Goal: Task Accomplishment & Management: Complete application form

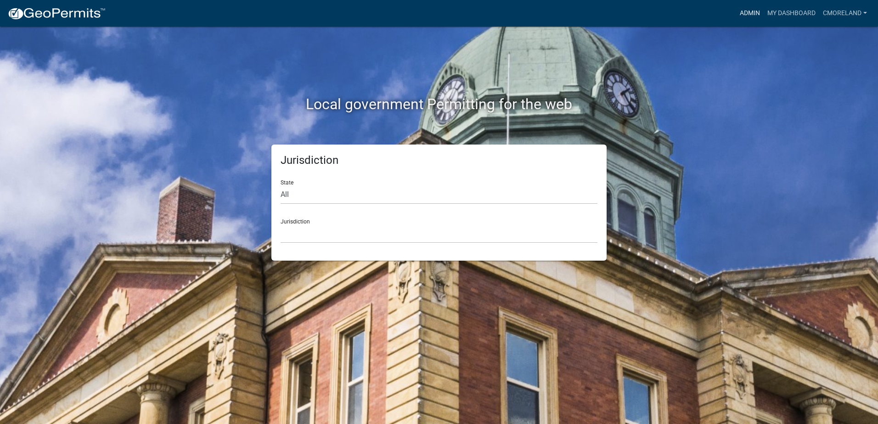
click at [746, 11] on link "Admin" at bounding box center [750, 13] width 28 height 17
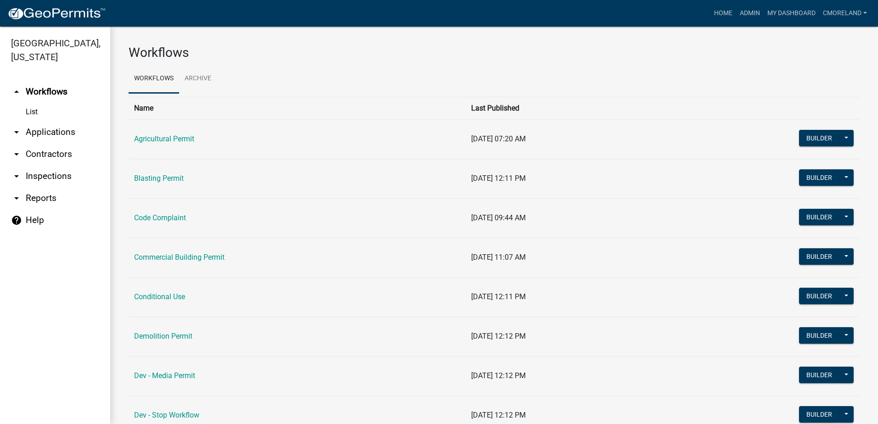
click at [64, 175] on link "arrow_drop_down Inspections" at bounding box center [55, 176] width 110 height 22
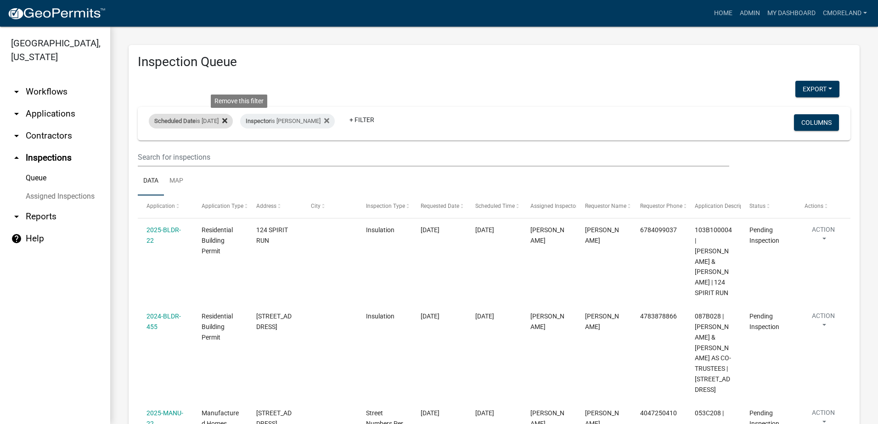
click at [227, 120] on icon at bounding box center [224, 120] width 5 height 5
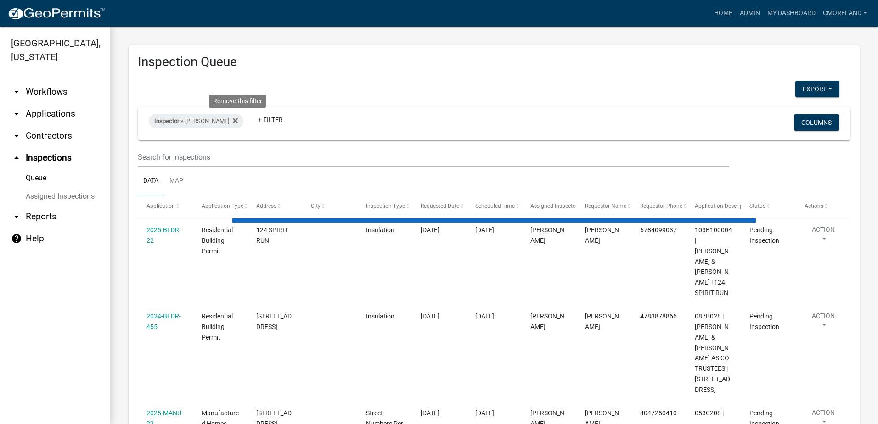
click at [238, 120] on icon at bounding box center [235, 120] width 5 height 5
select select "2: 50"
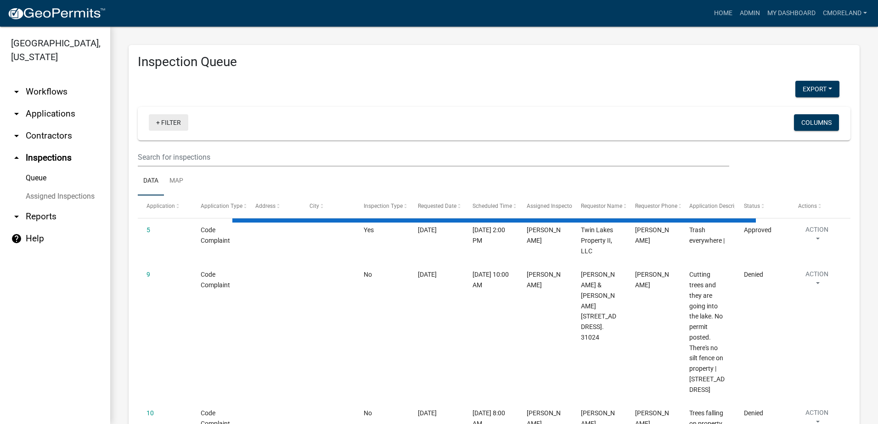
click at [171, 122] on link "+ Filter" at bounding box center [168, 122] width 39 height 17
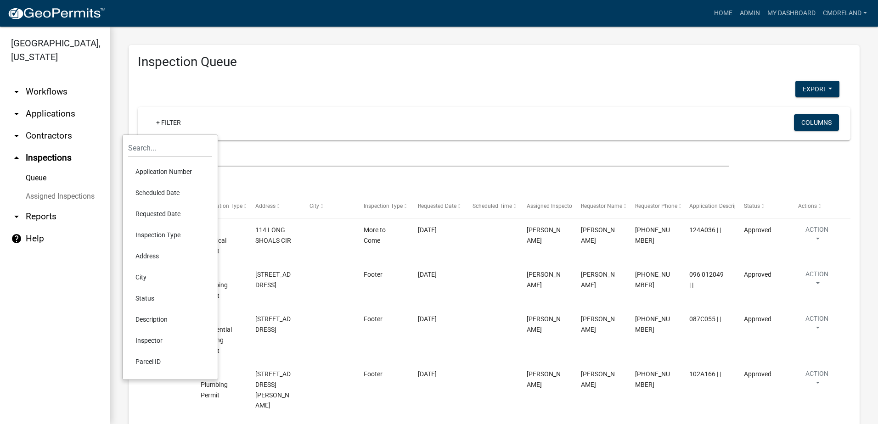
click at [163, 213] on li "Requested Date" at bounding box center [170, 213] width 84 height 21
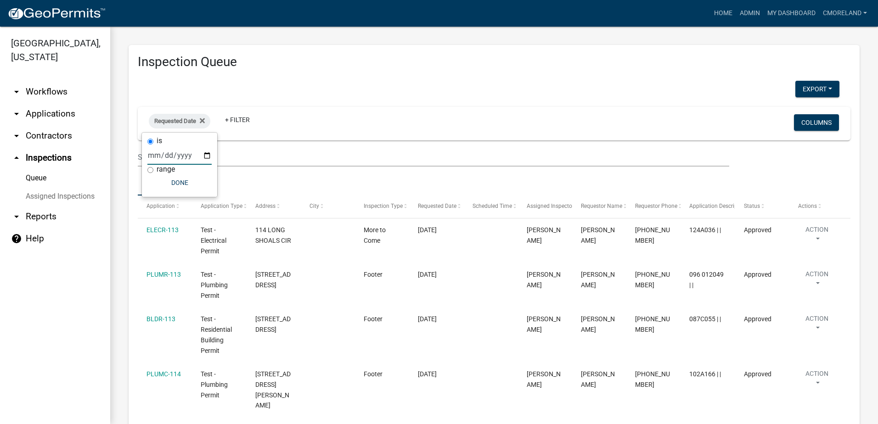
click at [209, 155] on input "date" at bounding box center [179, 155] width 64 height 19
click at [252, 155] on input "text" at bounding box center [433, 157] width 591 height 19
click at [193, 121] on span "Requested Date" at bounding box center [175, 121] width 42 height 7
click at [206, 153] on input "date" at bounding box center [179, 155] width 64 height 19
type input "[DATE]"
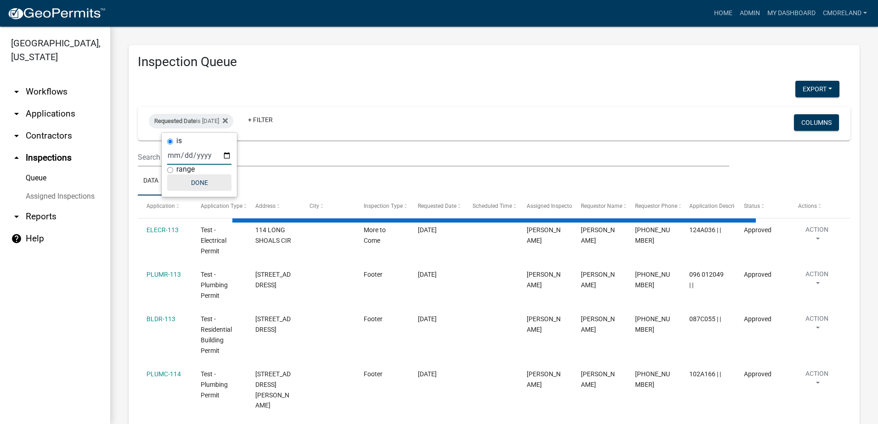
click at [197, 181] on button "Done" at bounding box center [199, 182] width 64 height 17
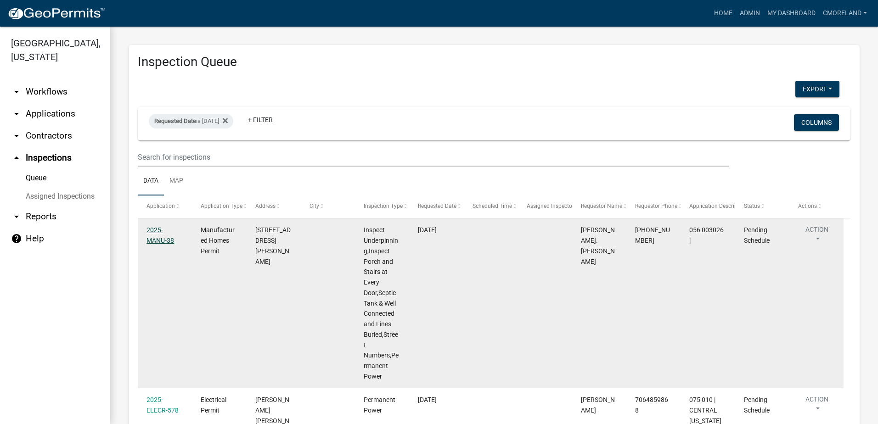
click at [174, 229] on link "2025-MANU-38" at bounding box center [160, 235] width 28 height 18
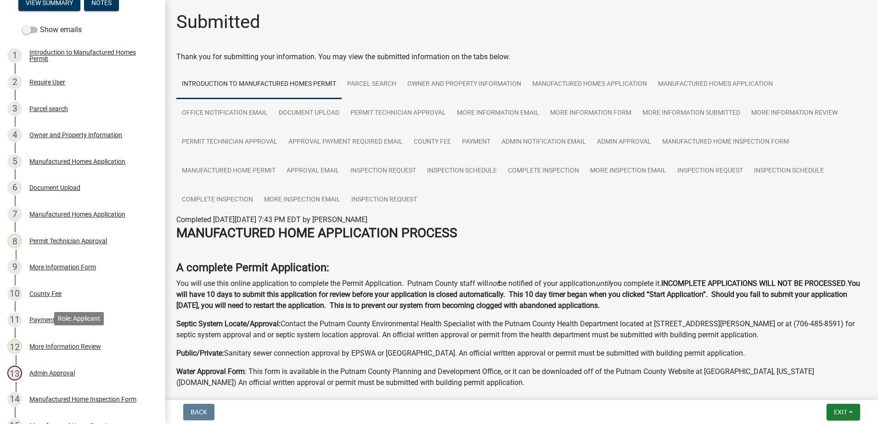
scroll to position [321, 0]
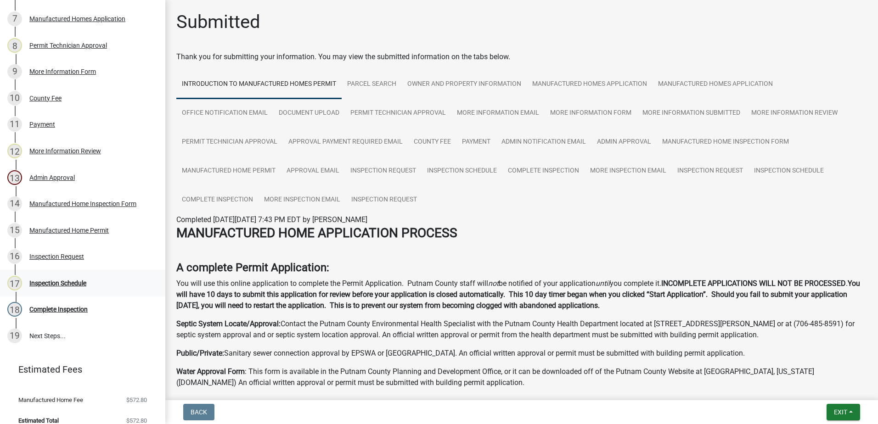
click at [61, 282] on div "Inspection Schedule" at bounding box center [57, 283] width 57 height 6
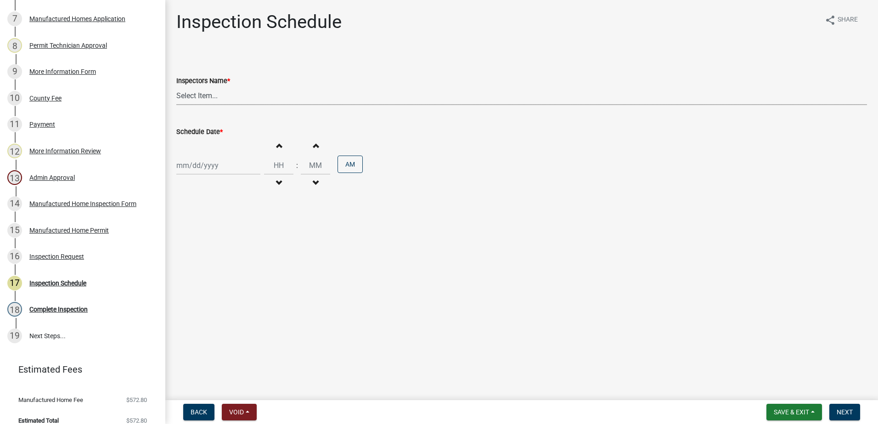
click at [229, 99] on select "Select Item... mrivera ([PERSON_NAME]) [PERSON_NAME] ([PERSON_NAME] ([PERSON_NA…" at bounding box center [521, 95] width 691 height 19
select select "a0ea4169-8540-4a2c-b9f4-cf4c1ffdeb95"
click at [176, 86] on select "Select Item... mrivera ([PERSON_NAME]) [PERSON_NAME] ([PERSON_NAME] ([PERSON_NA…" at bounding box center [521, 95] width 691 height 19
click at [227, 167] on div at bounding box center [218, 165] width 84 height 19
select select "10"
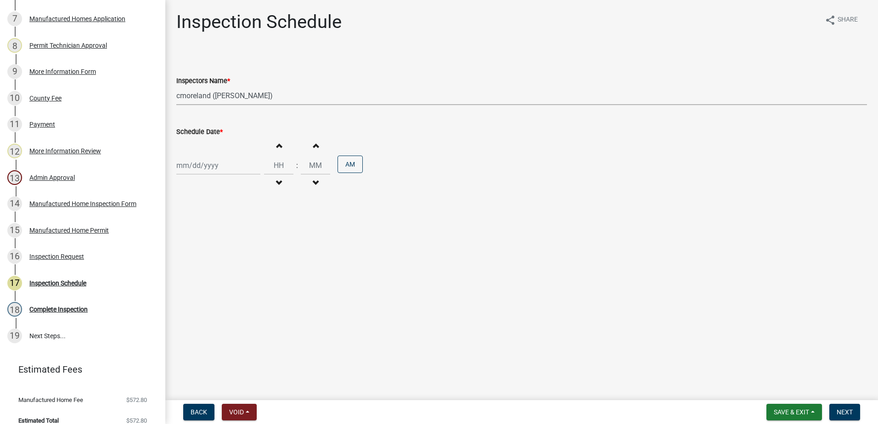
select select "2025"
click at [231, 241] on div "16" at bounding box center [229, 243] width 15 height 15
type input "[DATE]"
click at [847, 411] on span "Next" at bounding box center [844, 412] width 16 height 7
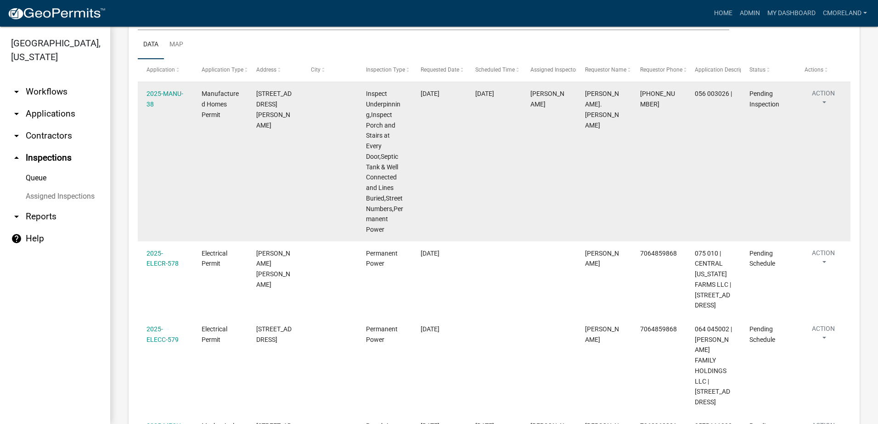
scroll to position [138, 0]
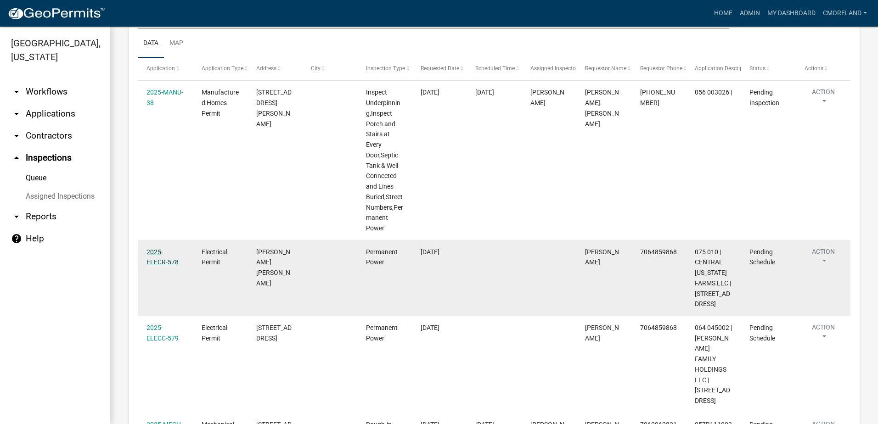
click at [173, 253] on link "2025-ELECR-578" at bounding box center [162, 257] width 32 height 18
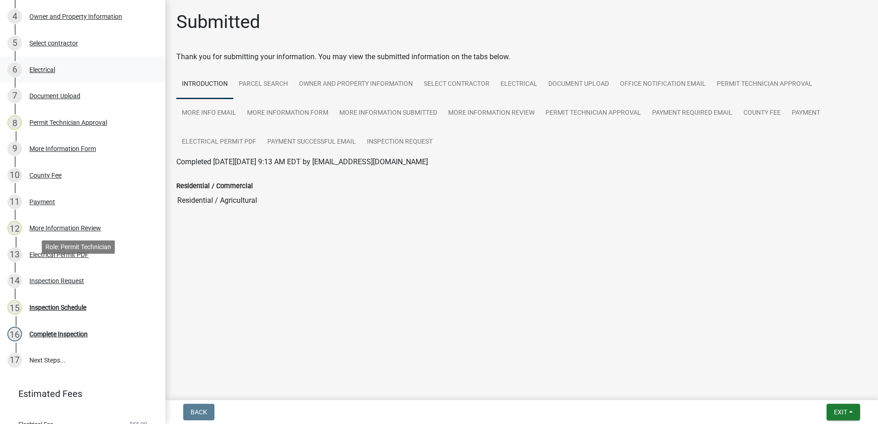
scroll to position [266, 0]
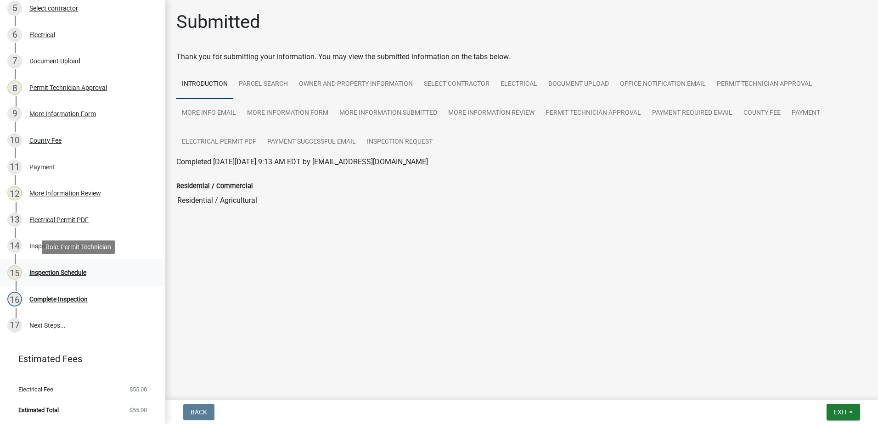
click at [67, 270] on div "Inspection Schedule" at bounding box center [57, 272] width 57 height 6
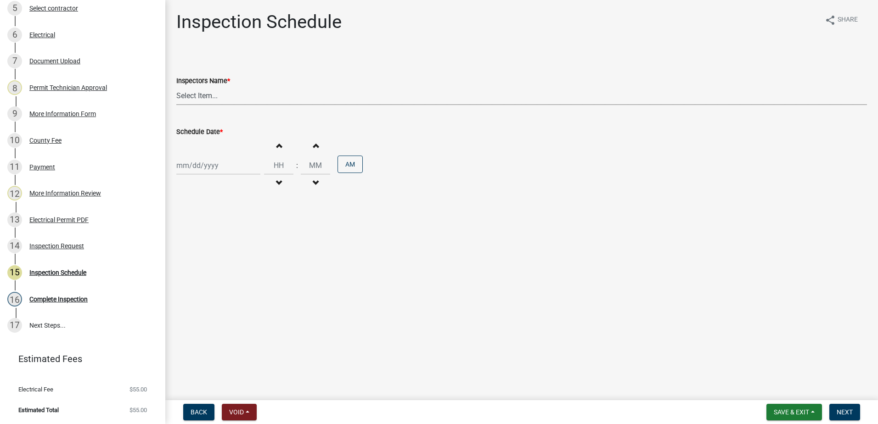
click at [223, 100] on select "Select Item... mrivera ([PERSON_NAME]) [PERSON_NAME] ([PERSON_NAME] ([PERSON_NA…" at bounding box center [521, 95] width 691 height 19
select select "07642ab0-564c-47bb-824b-0ccf2da83593"
click at [176, 86] on select "Select Item... mrivera ([PERSON_NAME]) [PERSON_NAME] ([PERSON_NAME] ([PERSON_NA…" at bounding box center [521, 95] width 691 height 19
select select "10"
select select "2025"
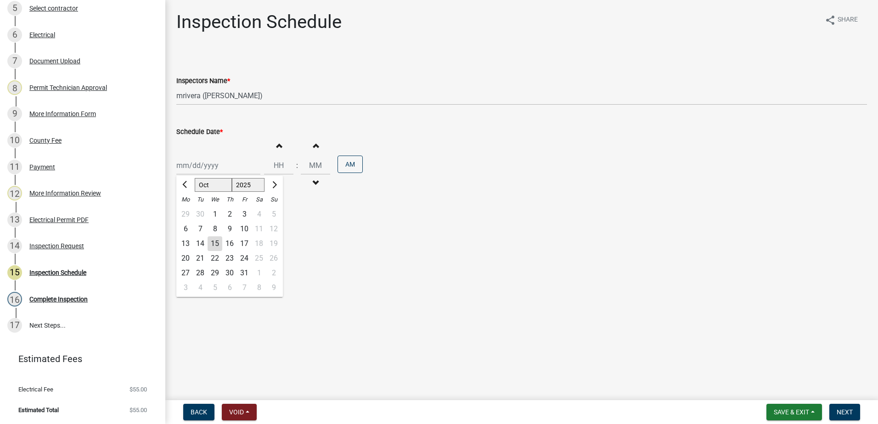
click at [225, 167] on div "[PERSON_NAME] Feb Mar Apr [PERSON_NAME][DATE] Oct Nov [DATE] 1526 1527 1528 152…" at bounding box center [218, 165] width 84 height 19
click at [232, 243] on div "16" at bounding box center [229, 243] width 15 height 15
type input "[DATE]"
click at [842, 413] on span "Next" at bounding box center [844, 412] width 16 height 7
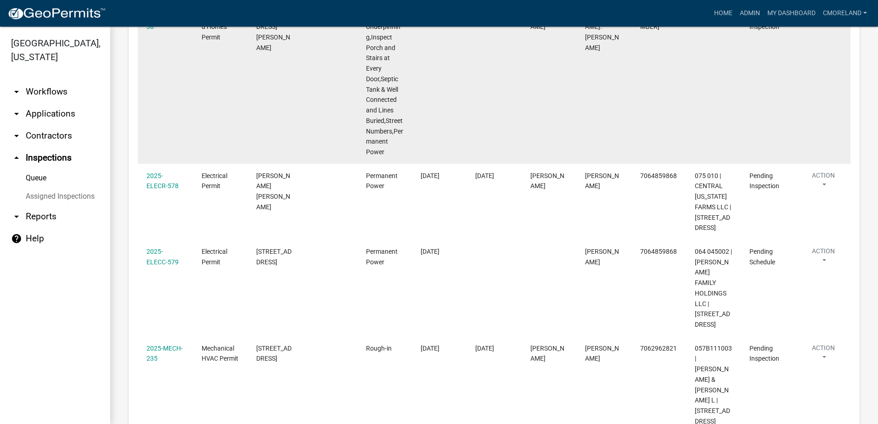
scroll to position [230, 0]
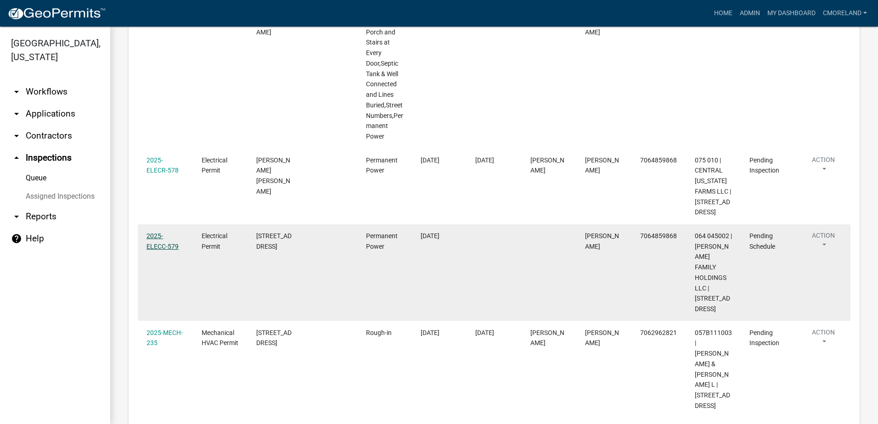
click at [162, 244] on link "2025-ELECC-579" at bounding box center [162, 241] width 32 height 18
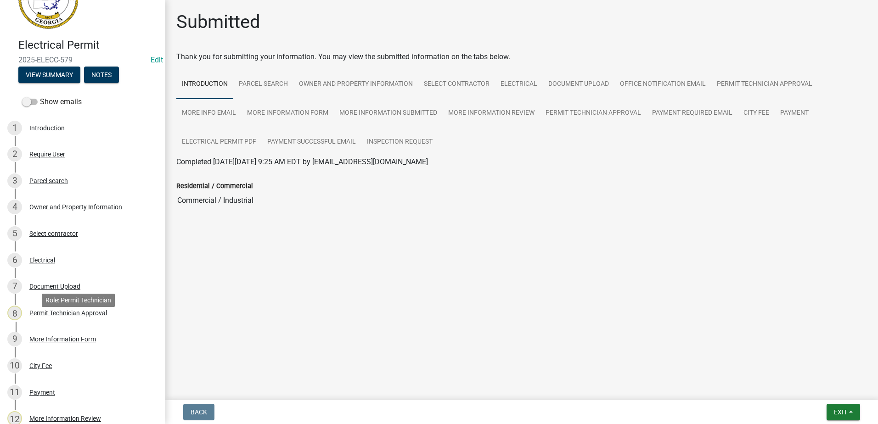
scroll to position [266, 0]
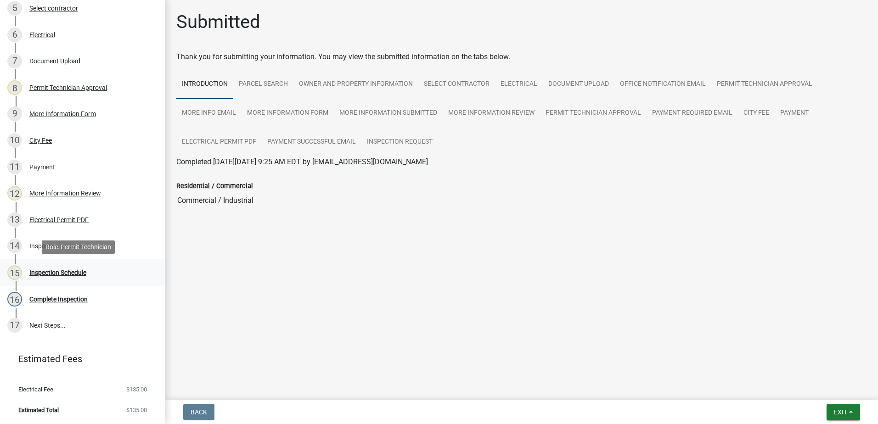
click at [67, 273] on div "Inspection Schedule" at bounding box center [57, 272] width 57 height 6
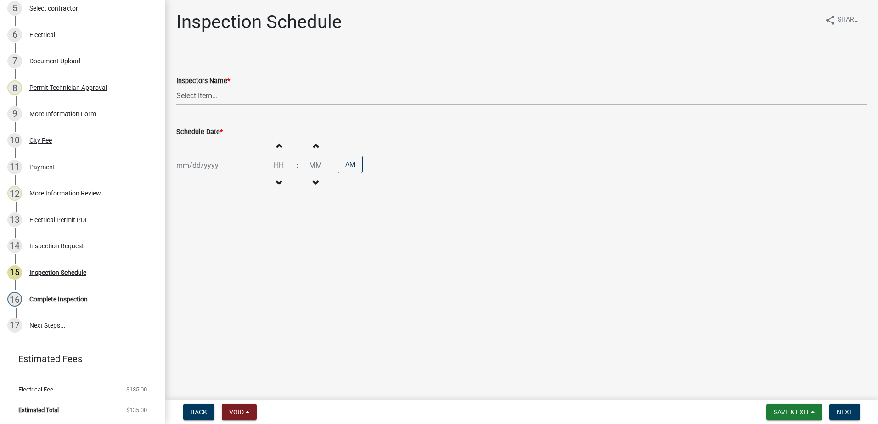
click at [228, 95] on select "Select Item... mrivera ([PERSON_NAME]) [PERSON_NAME] ([PERSON_NAME] ([PERSON_NA…" at bounding box center [521, 95] width 691 height 19
select select "07642ab0-564c-47bb-824b-0ccf2da83593"
click at [176, 86] on select "Select Item... mrivera ([PERSON_NAME]) [PERSON_NAME] ([PERSON_NAME] ([PERSON_NA…" at bounding box center [521, 95] width 691 height 19
click at [230, 173] on div at bounding box center [218, 165] width 84 height 19
select select "10"
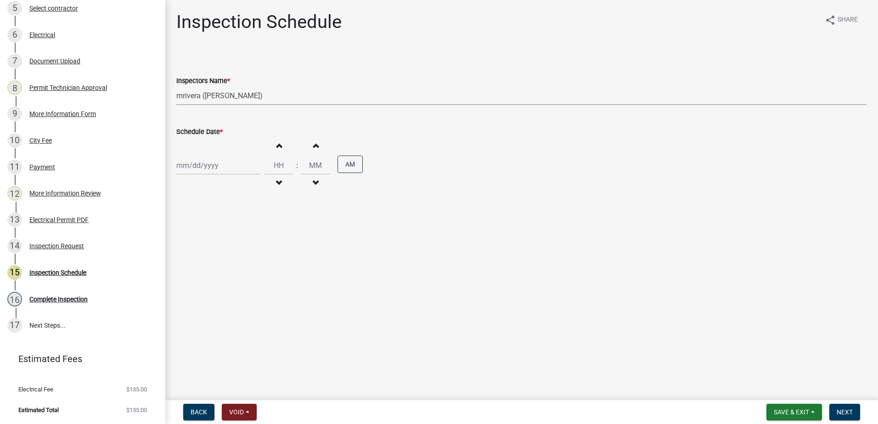
select select "2025"
click at [233, 243] on div "16" at bounding box center [229, 243] width 15 height 15
type input "[DATE]"
click at [844, 409] on span "Next" at bounding box center [844, 412] width 16 height 7
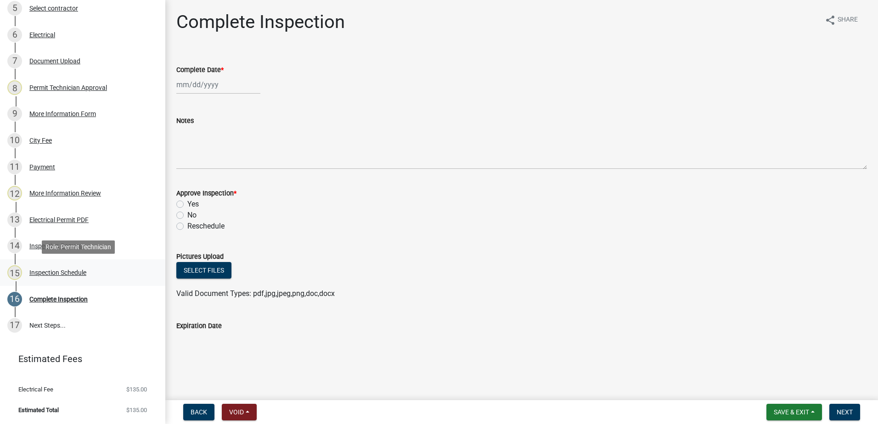
click at [60, 273] on div "Inspection Schedule" at bounding box center [57, 272] width 57 height 6
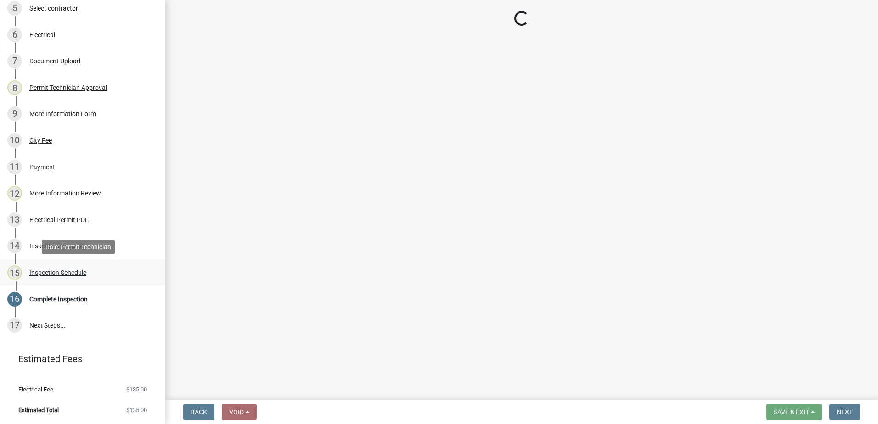
select select "07642ab0-564c-47bb-824b-0ccf2da83593"
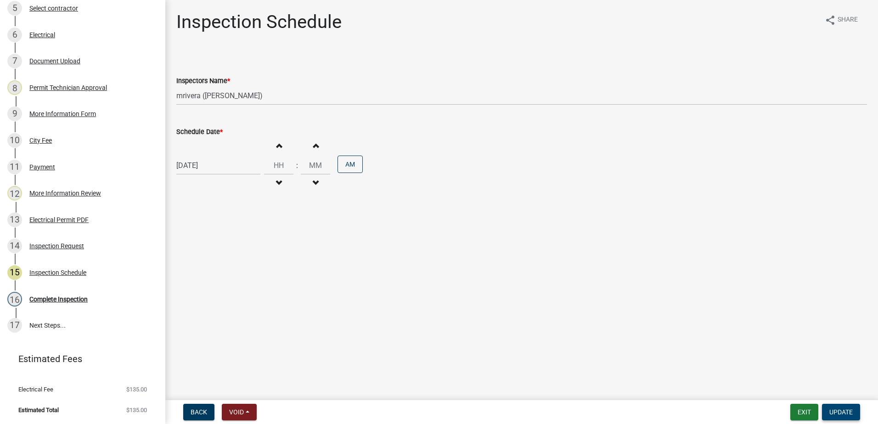
click at [847, 412] on span "Update" at bounding box center [840, 412] width 23 height 7
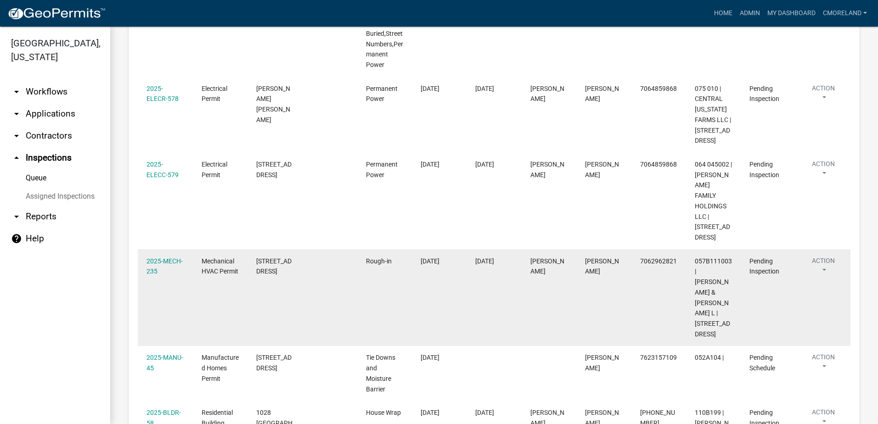
scroll to position [367, 0]
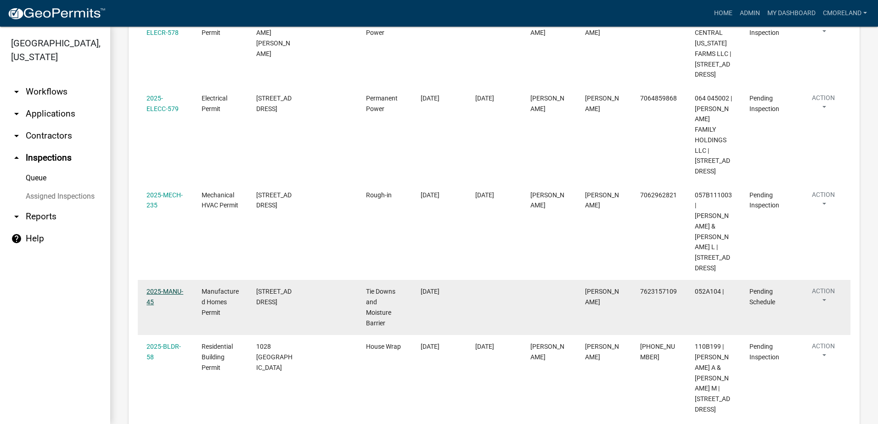
click at [162, 288] on link "2025-MANU-45" at bounding box center [164, 297] width 37 height 18
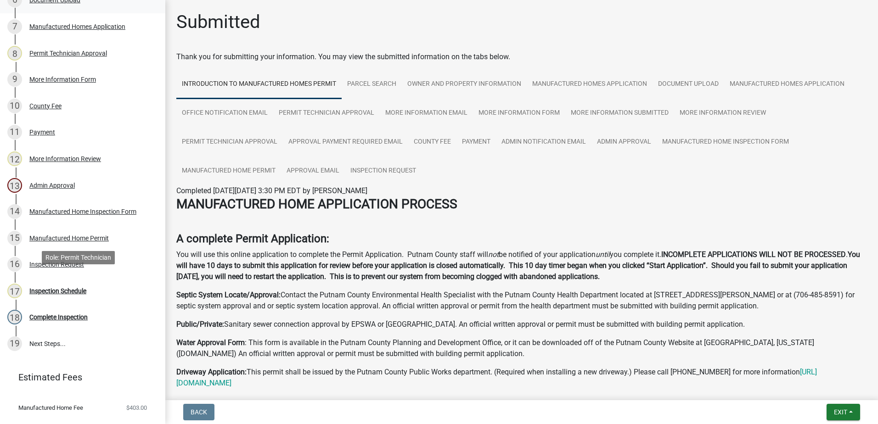
scroll to position [321, 0]
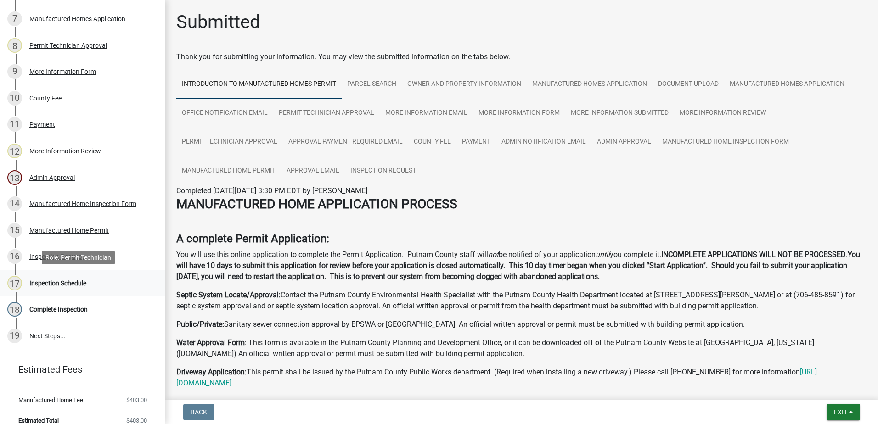
click at [69, 282] on div "Inspection Schedule" at bounding box center [57, 283] width 57 height 6
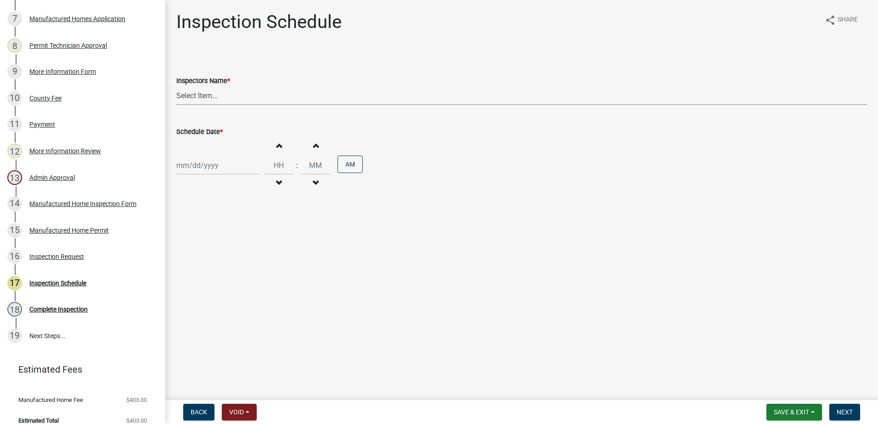
click at [231, 97] on select "Select Item... mrivera ([PERSON_NAME]) [PERSON_NAME] ([PERSON_NAME] ([PERSON_NA…" at bounding box center [521, 95] width 691 height 19
select select "a0ea4169-8540-4a2c-b9f4-cf4c1ffdeb95"
click at [176, 86] on select "Select Item... mrivera ([PERSON_NAME]) [PERSON_NAME] ([PERSON_NAME] ([PERSON_NA…" at bounding box center [521, 95] width 691 height 19
click at [213, 168] on div at bounding box center [218, 165] width 84 height 19
select select "10"
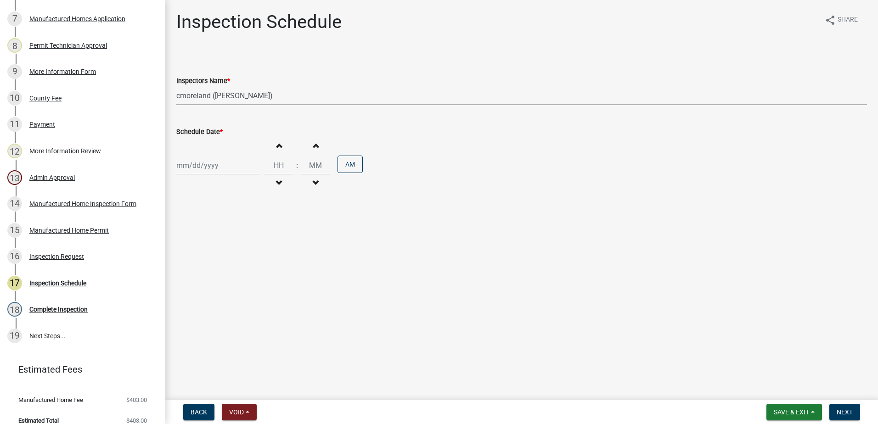
select select "2025"
click at [229, 242] on div "16" at bounding box center [229, 243] width 15 height 15
type input "[DATE]"
click at [843, 410] on span "Next" at bounding box center [844, 412] width 16 height 7
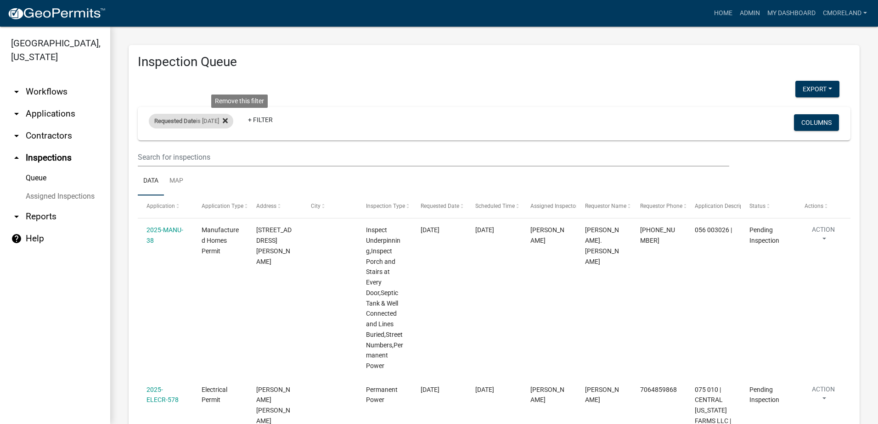
click at [228, 119] on icon at bounding box center [225, 120] width 5 height 5
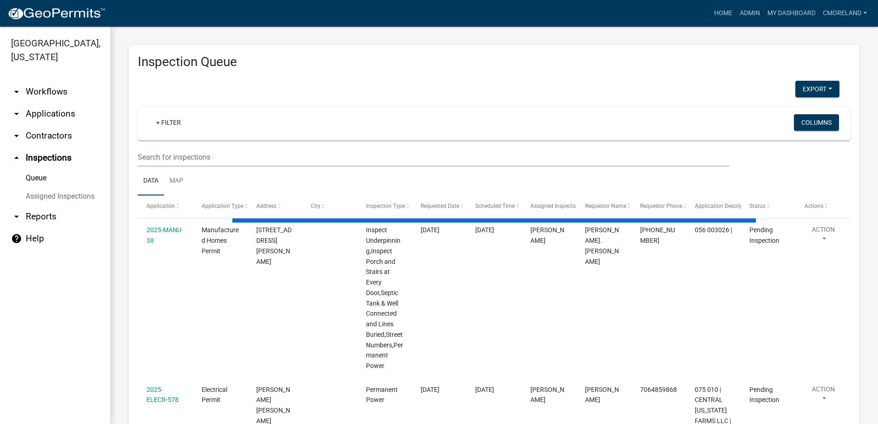
select select "2: 50"
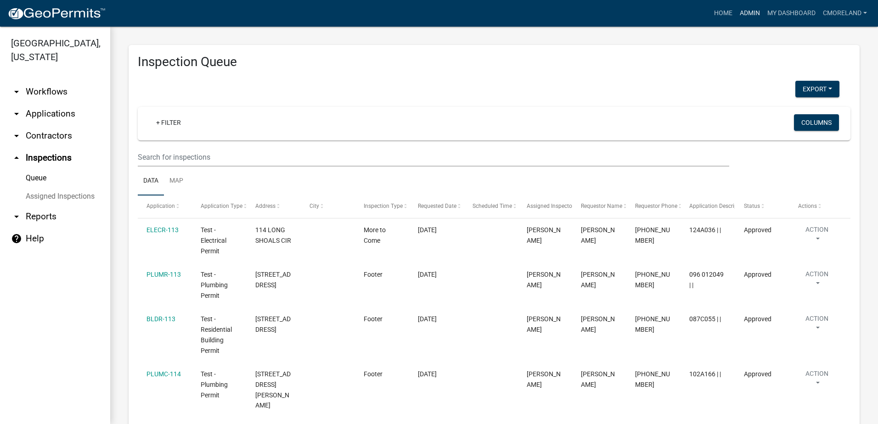
click at [752, 12] on link "Admin" at bounding box center [750, 13] width 28 height 17
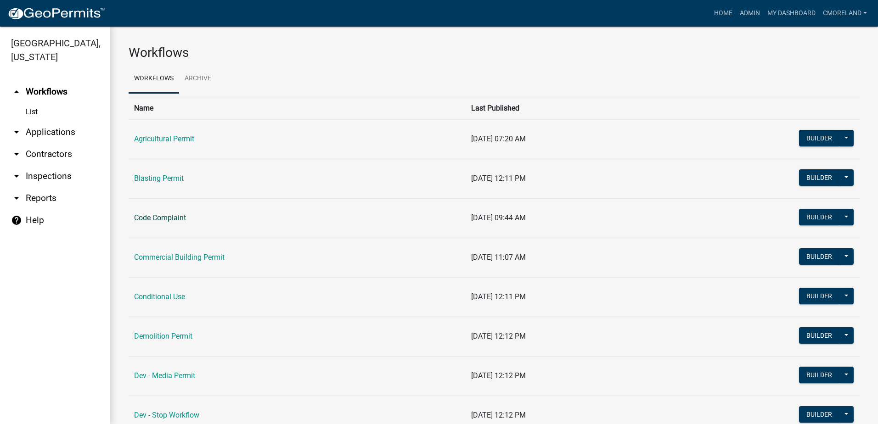
click at [166, 218] on link "Code Complaint" at bounding box center [160, 217] width 52 height 9
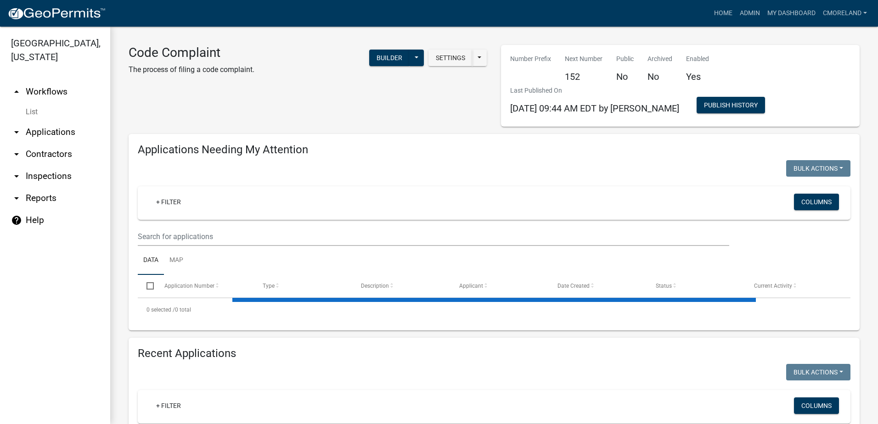
select select "2: 50"
select select "3: 100"
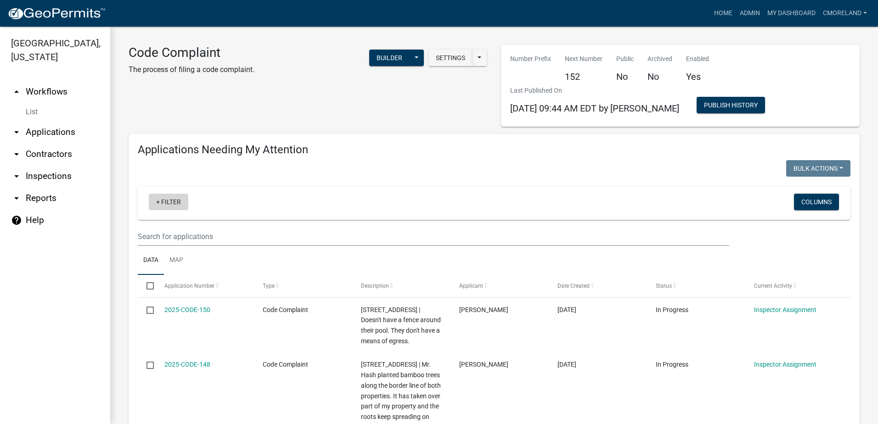
click at [184, 198] on link "+ Filter" at bounding box center [168, 202] width 39 height 17
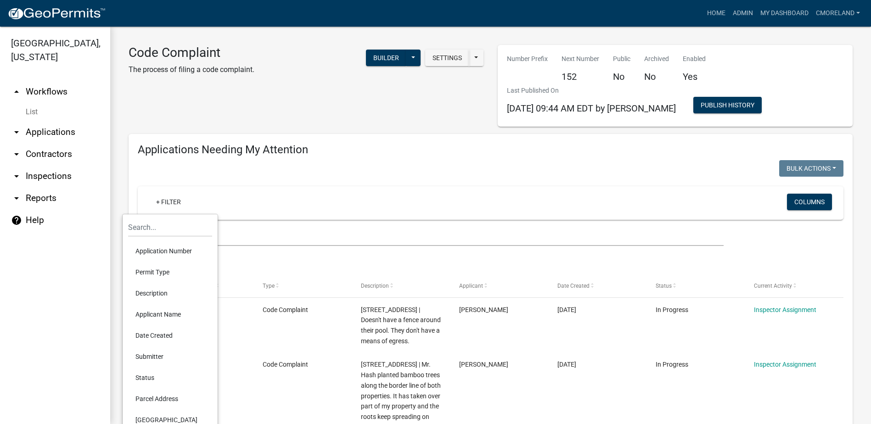
click at [178, 170] on div at bounding box center [311, 169] width 360 height 19
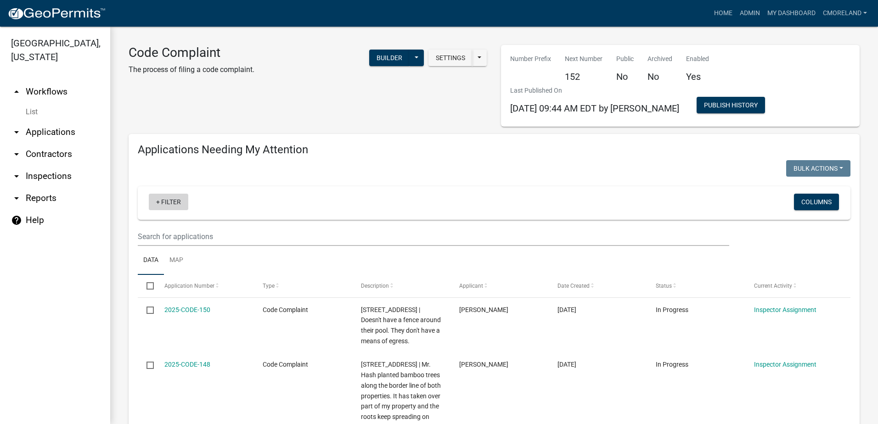
click at [173, 204] on link "+ Filter" at bounding box center [168, 202] width 39 height 17
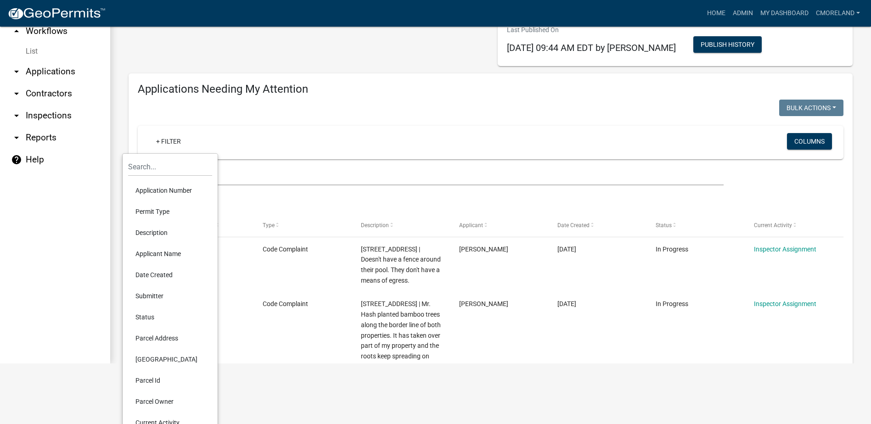
scroll to position [78, 0]
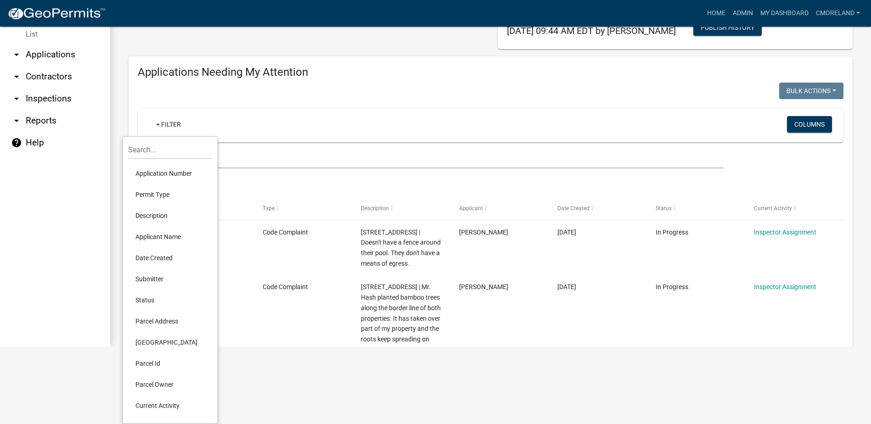
click at [156, 258] on li "Date Created" at bounding box center [170, 257] width 84 height 21
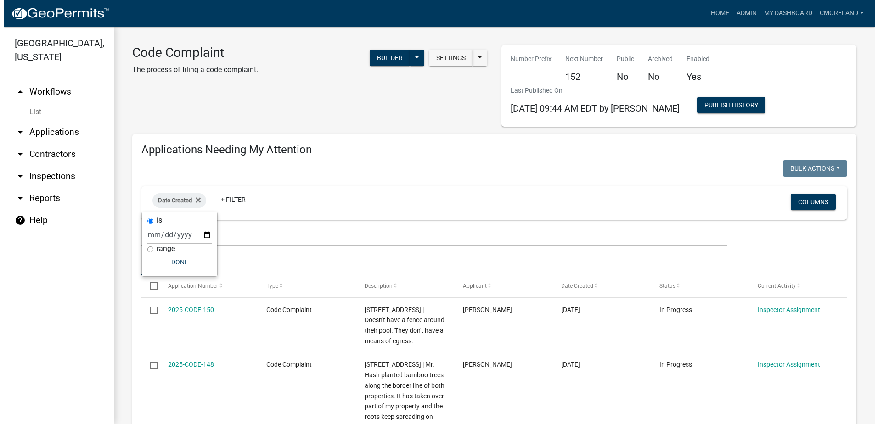
scroll to position [0, 0]
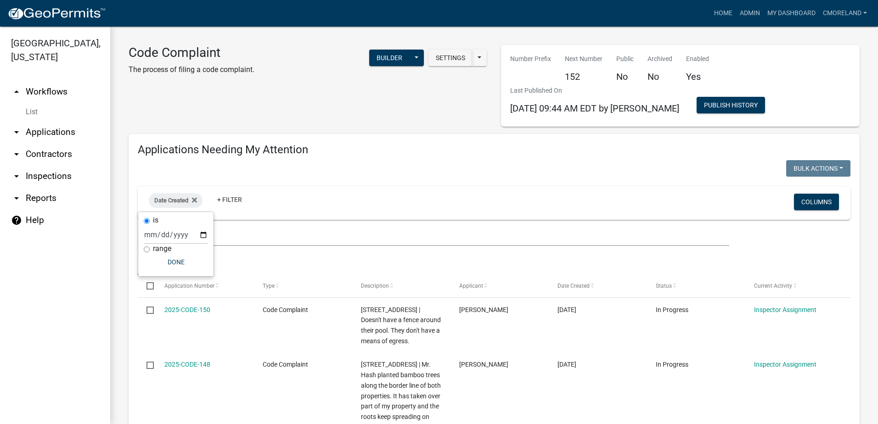
click at [146, 249] on input "range" at bounding box center [147, 250] width 6 height 6
radio input "true"
click at [227, 230] on div "range" at bounding box center [207, 230] width 92 height 10
click at [210, 243] on select "[DATE] [DATE] Current Week Previous Week Current Month Last Month Current Calen…" at bounding box center [207, 244] width 92 height 19
select select "custom"
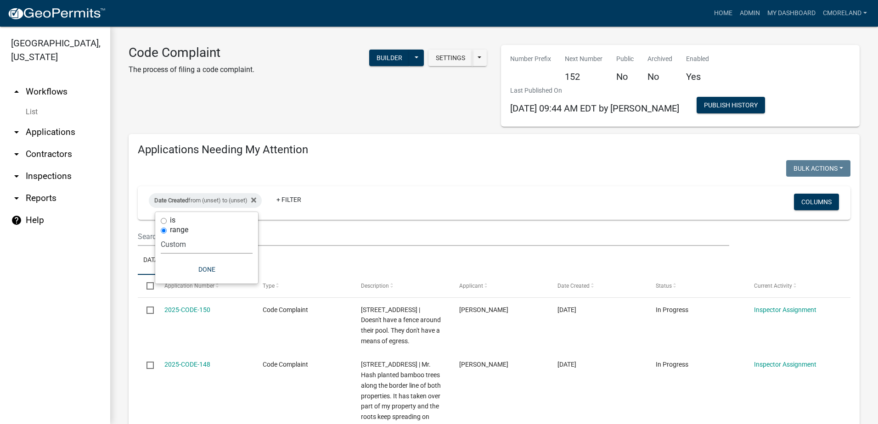
click at [161, 235] on select "[DATE] [DATE] Current Week Previous Week Current Month Last Month Current Calen…" at bounding box center [207, 244] width 92 height 19
click at [249, 285] on input "date" at bounding box center [207, 283] width 92 height 19
type input "[DATE]"
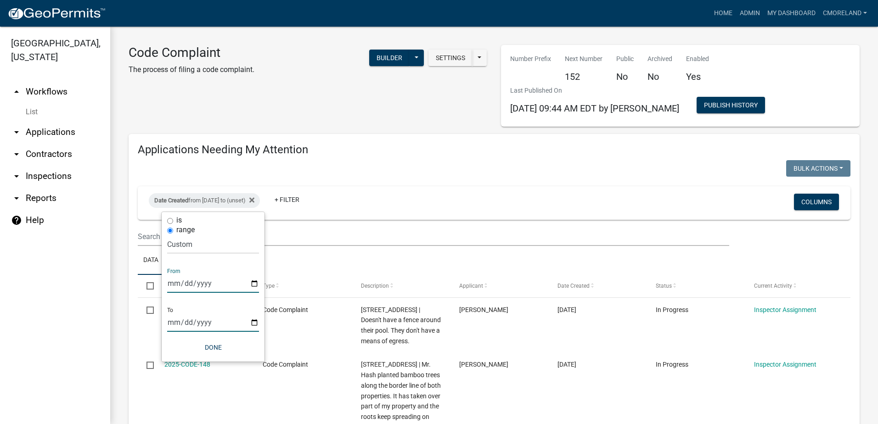
click at [256, 322] on input "date" at bounding box center [213, 322] width 92 height 19
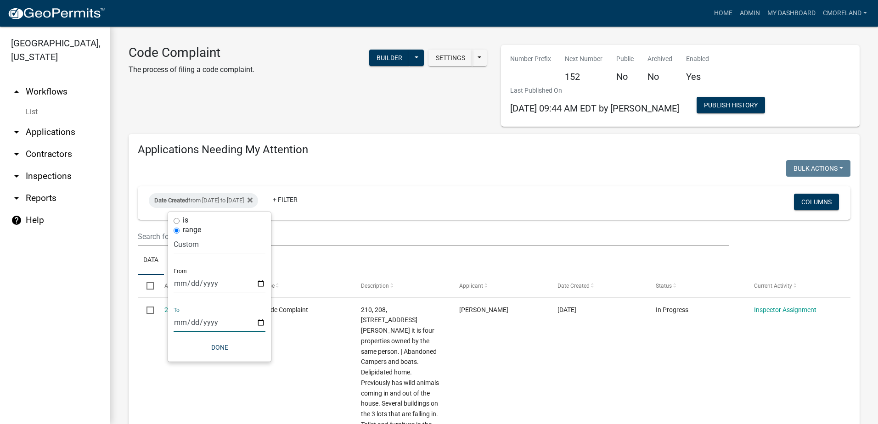
type input "[DATE]"
click at [228, 348] on button "Done" at bounding box center [220, 347] width 92 height 17
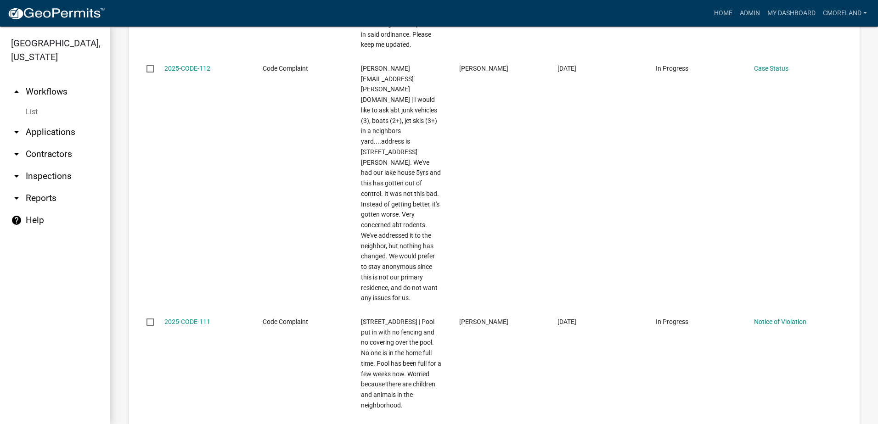
scroll to position [2158, 0]
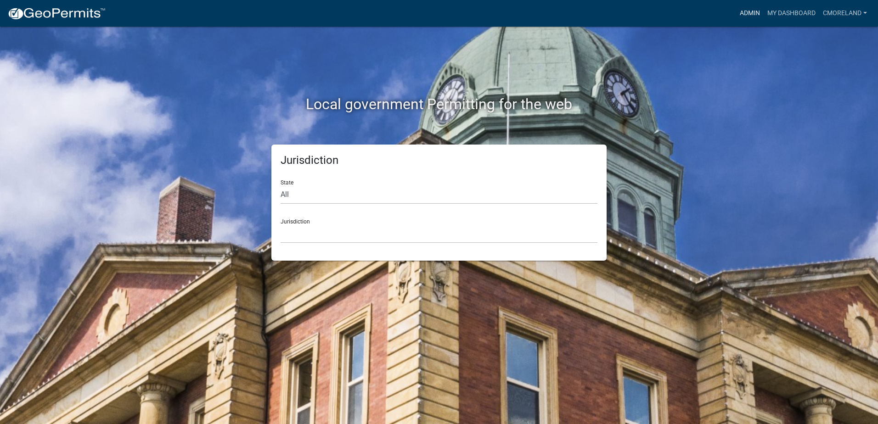
click at [752, 12] on link "Admin" at bounding box center [750, 13] width 28 height 17
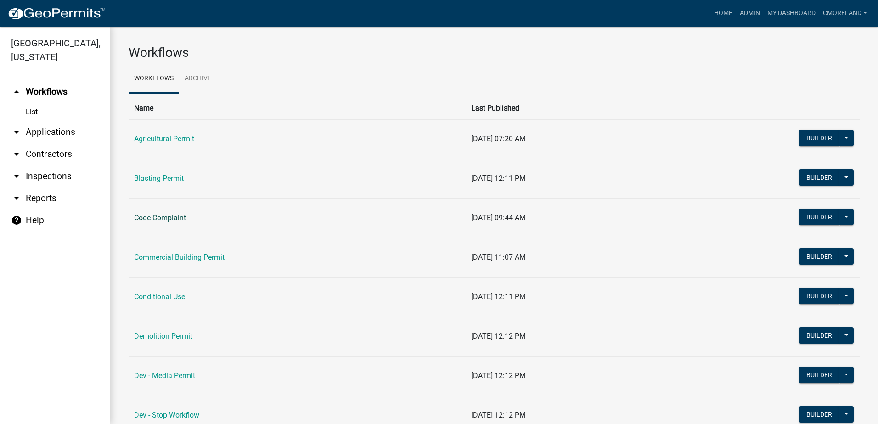
click at [144, 217] on link "Code Complaint" at bounding box center [160, 217] width 52 height 9
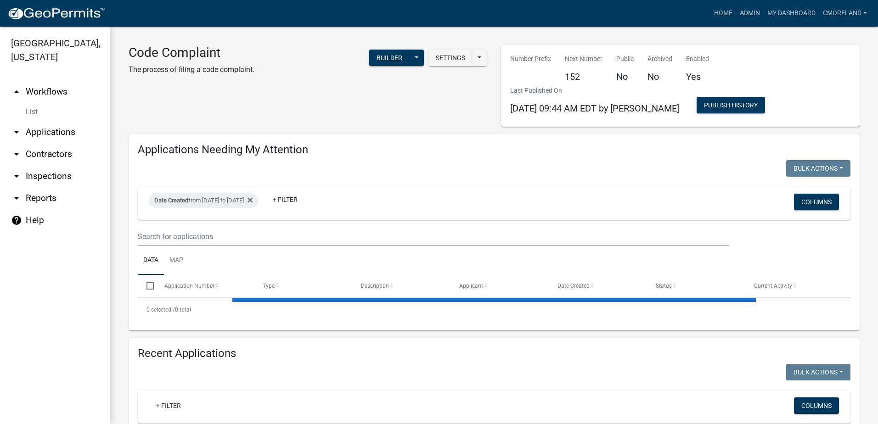
select select "2: 50"
select select "3: 100"
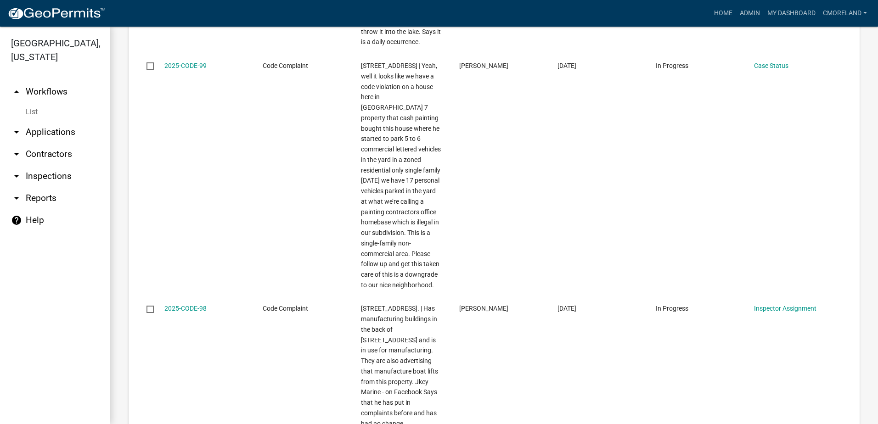
scroll to position [3581, 0]
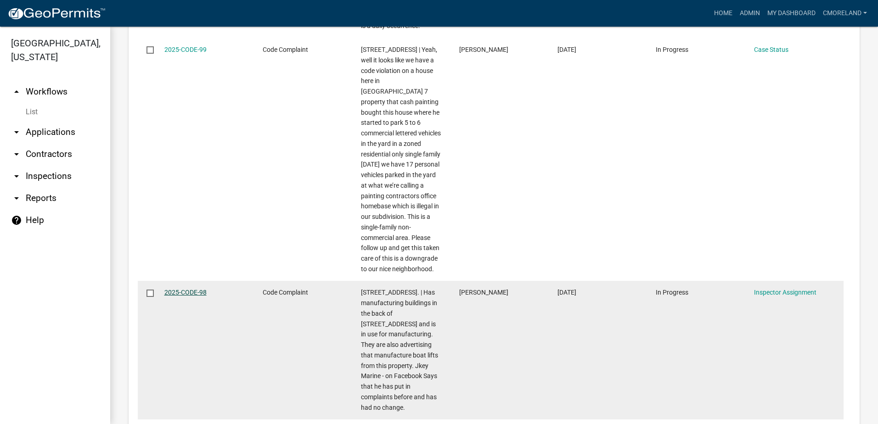
click at [184, 289] on link "2025-CODE-98" at bounding box center [185, 292] width 42 height 7
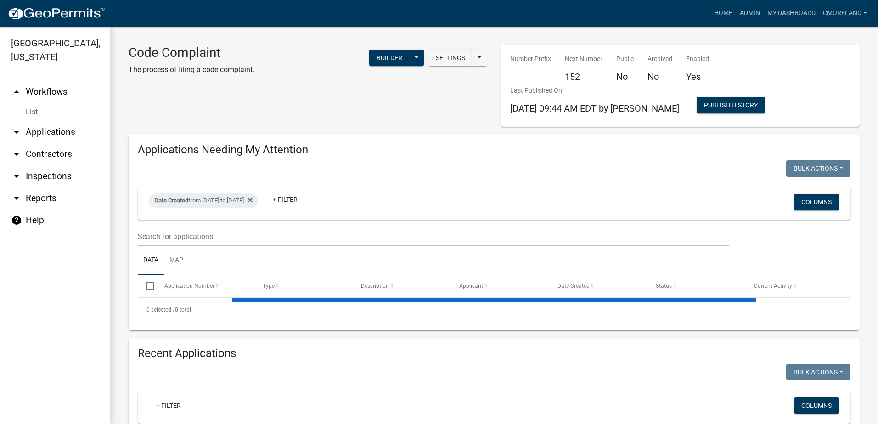
select select "2: 50"
select select "3: 100"
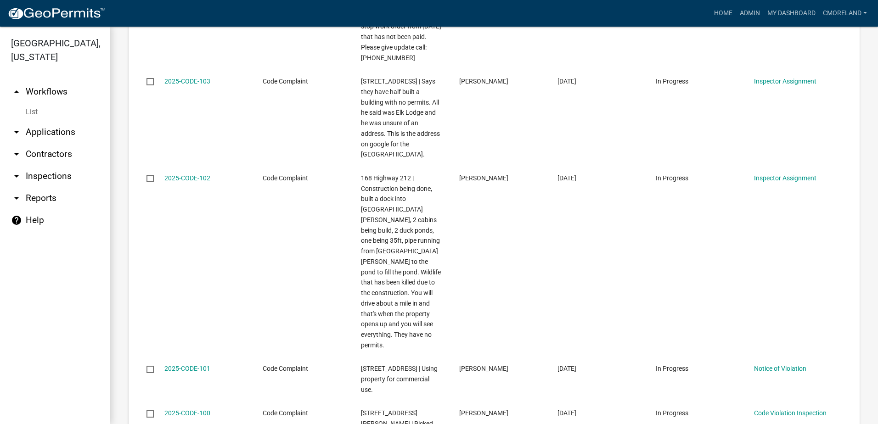
scroll to position [3168, 0]
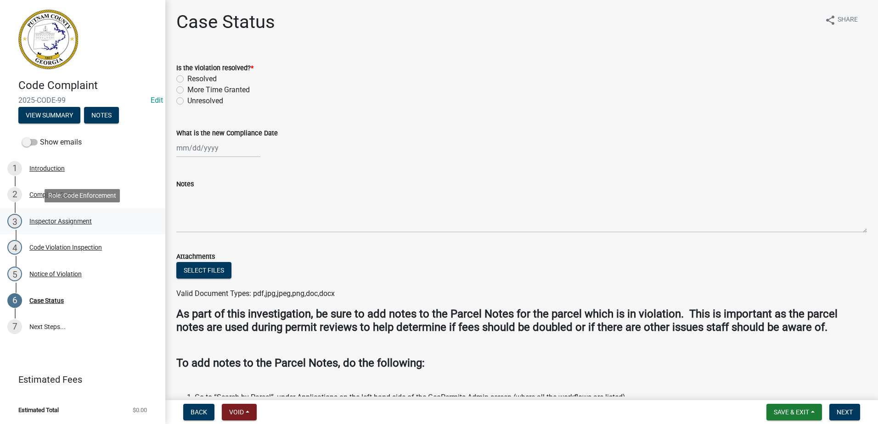
click at [47, 222] on div "Inspector Assignment" at bounding box center [60, 221] width 62 height 6
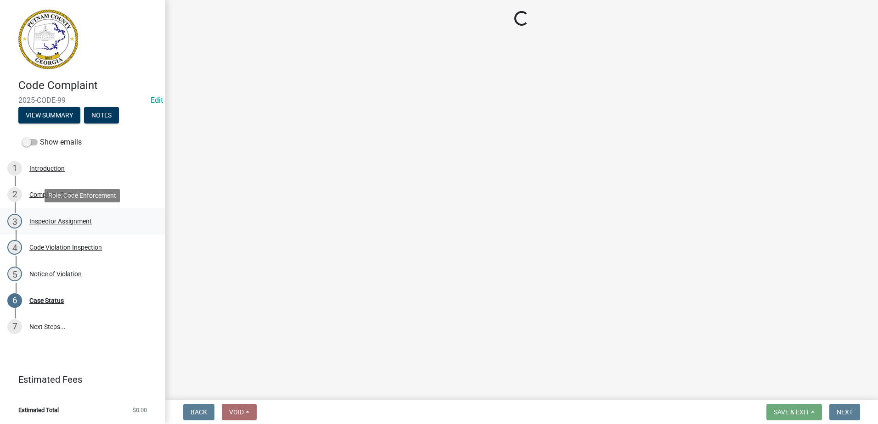
select select "a0ea4169-8540-4a2c-b9f4-cf4c1ffdeb95"
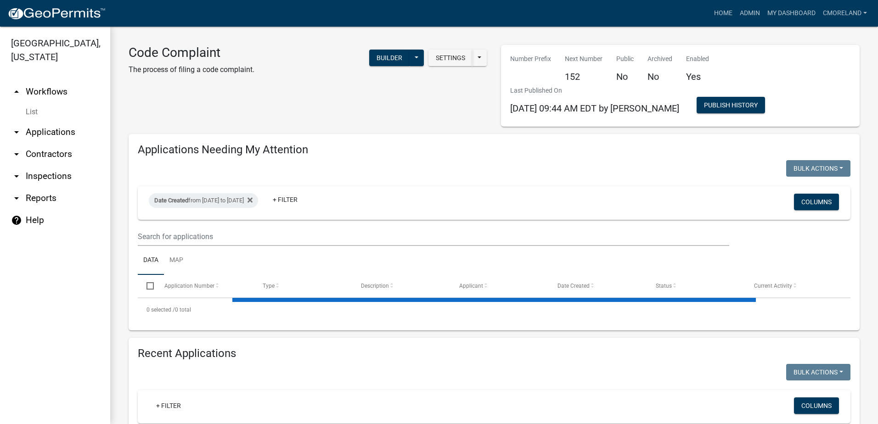
select select "2: 50"
select select "3: 100"
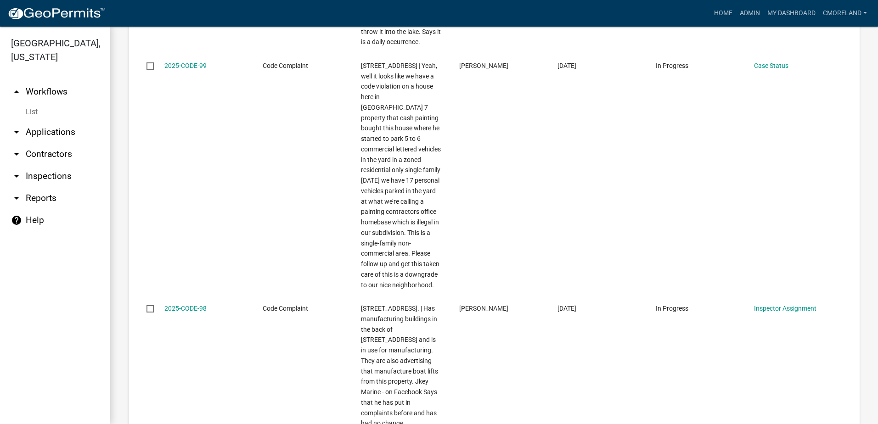
scroll to position [9366, 0]
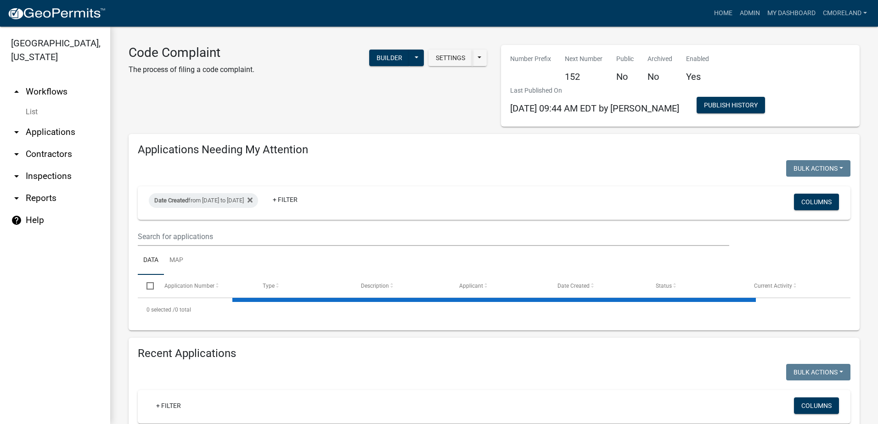
select select "2: 50"
select select "3: 100"
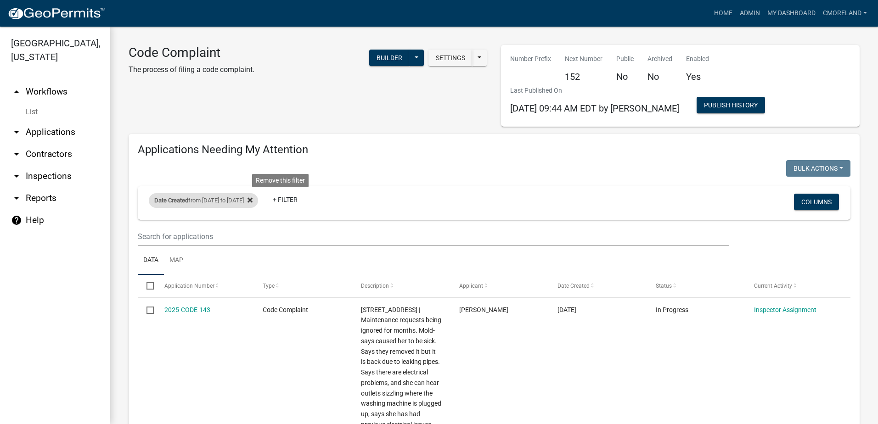
click at [253, 201] on icon at bounding box center [249, 199] width 5 height 5
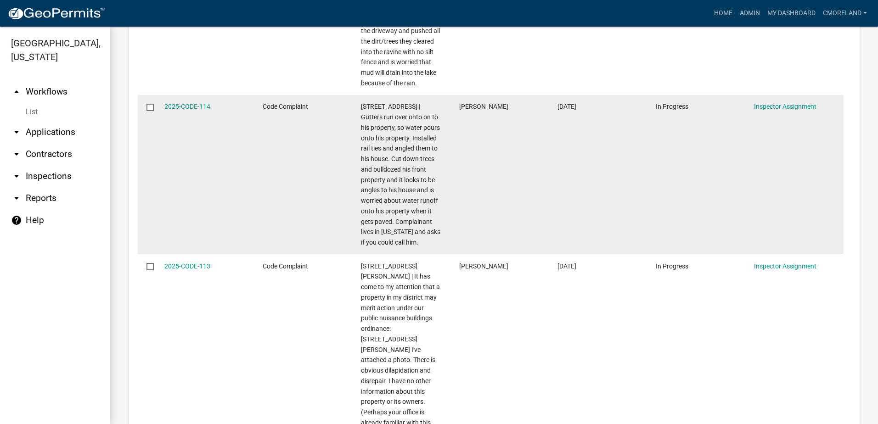
scroll to position [1974, 0]
